Goal: Check status: Check status

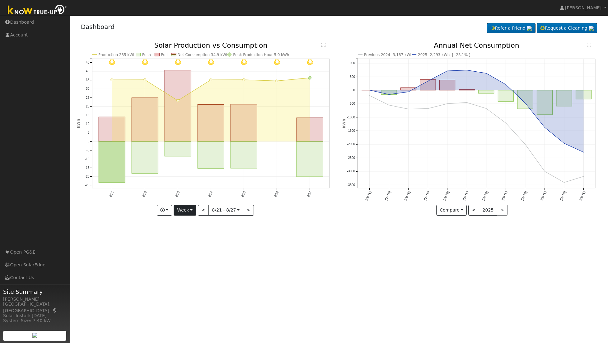
click at [192, 209] on button "Week" at bounding box center [185, 210] width 23 height 11
click at [193, 239] on link "Month" at bounding box center [195, 240] width 43 height 9
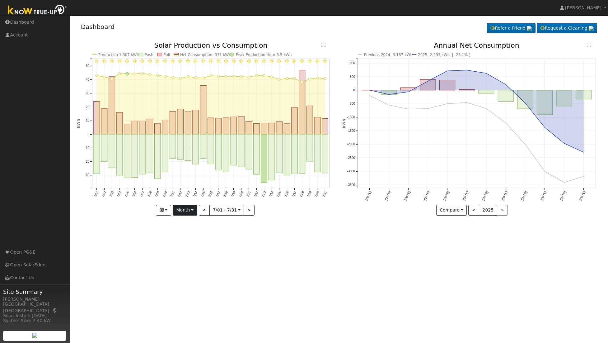
click at [193, 209] on button "Month" at bounding box center [185, 210] width 25 height 11
click at [195, 251] on link "Year" at bounding box center [194, 249] width 43 height 9
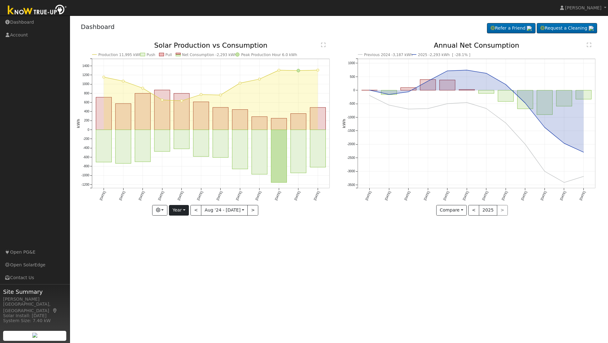
click at [186, 210] on button "Year" at bounding box center [179, 210] width 20 height 11
click at [183, 224] on link "Day" at bounding box center [190, 222] width 43 height 9
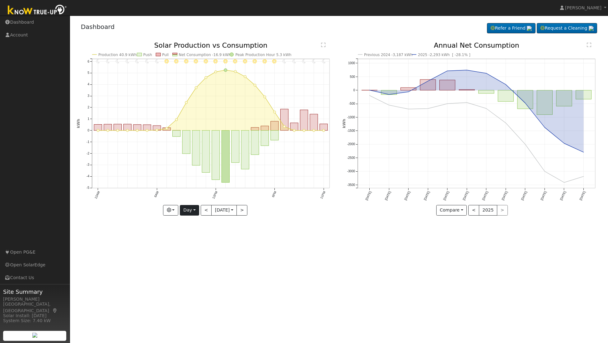
click at [193, 208] on button "Day" at bounding box center [189, 210] width 19 height 11
click at [193, 229] on link "Week" at bounding box center [201, 231] width 43 height 9
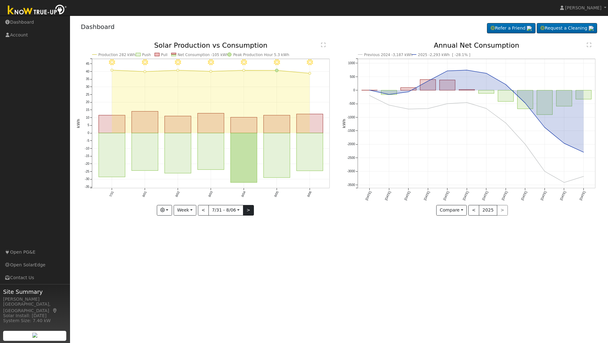
click at [246, 209] on button ">" at bounding box center [248, 210] width 11 height 11
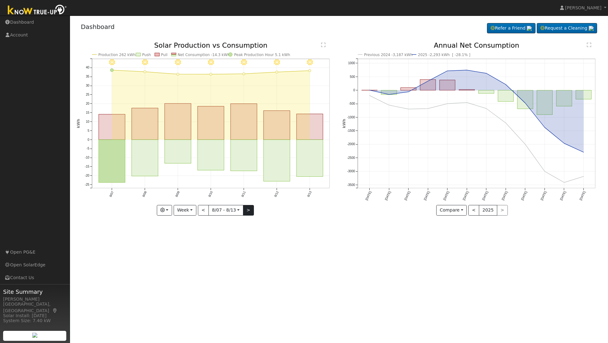
click at [247, 210] on button ">" at bounding box center [248, 210] width 11 height 11
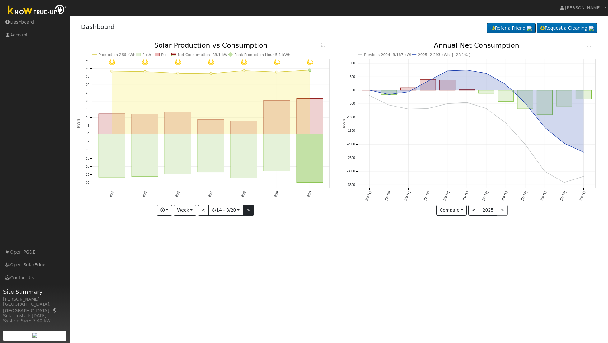
click at [247, 210] on button ">" at bounding box center [248, 210] width 11 height 11
type input "[DATE]"
